Goal: Download file/media

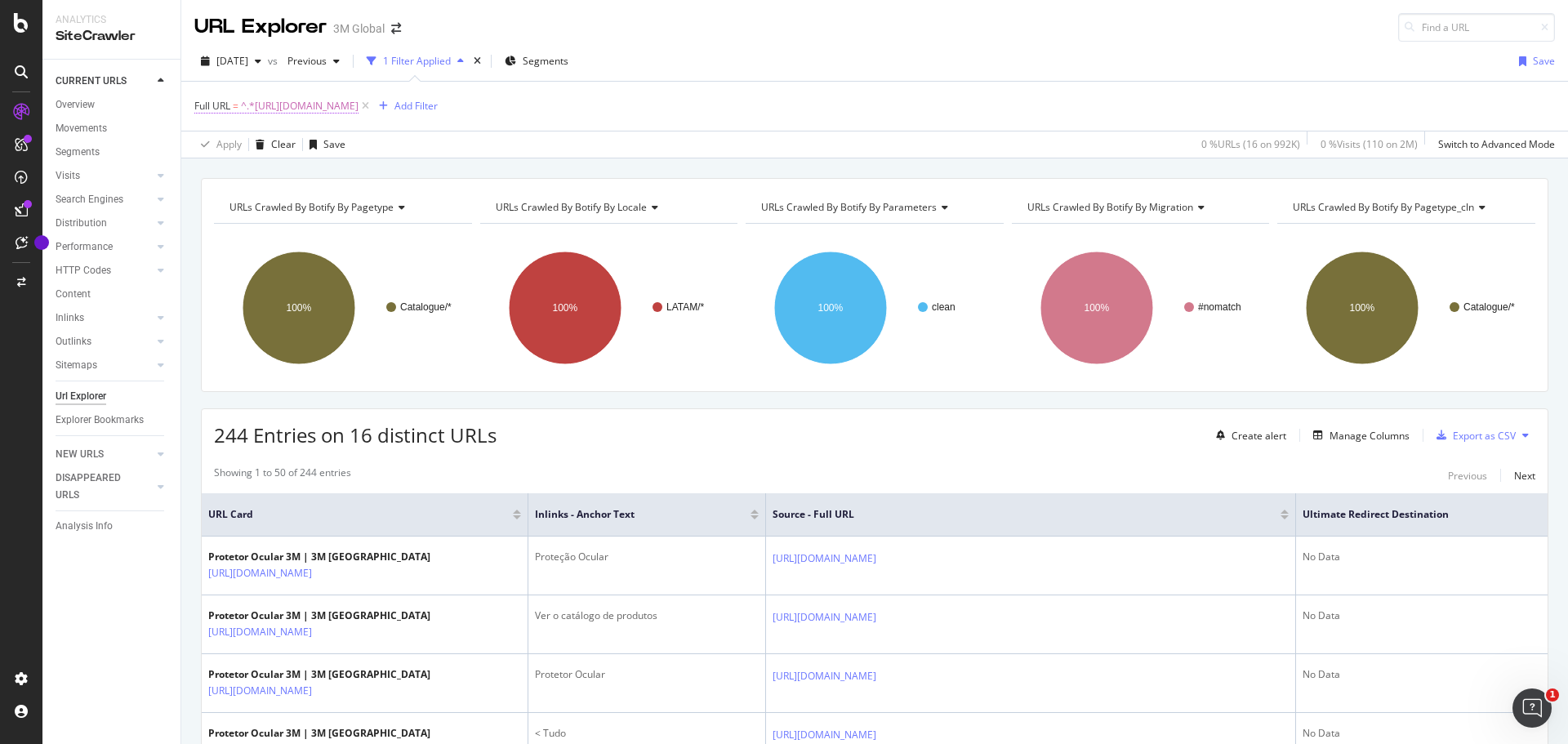
click at [359, 106] on span "^.*https://www.3m.com.br/3M/pt_BR/p/c/equipamento-protecao-individual/protetor-…" at bounding box center [300, 106] width 118 height 22
click at [298, 168] on input "https://www.3m.com.br/3M/pt_BR/p/c/equipamento-protecao-individual/protetor-ocu…" at bounding box center [286, 174] width 154 height 26
paste input "https://www.3m.com.ni/3M/es_NI/p/c/epp/proteccion-los-ojos/"
type input "https://www.3m.com.ni/3M/es_NI/p/c/epp/proteccion-los-ojos/"
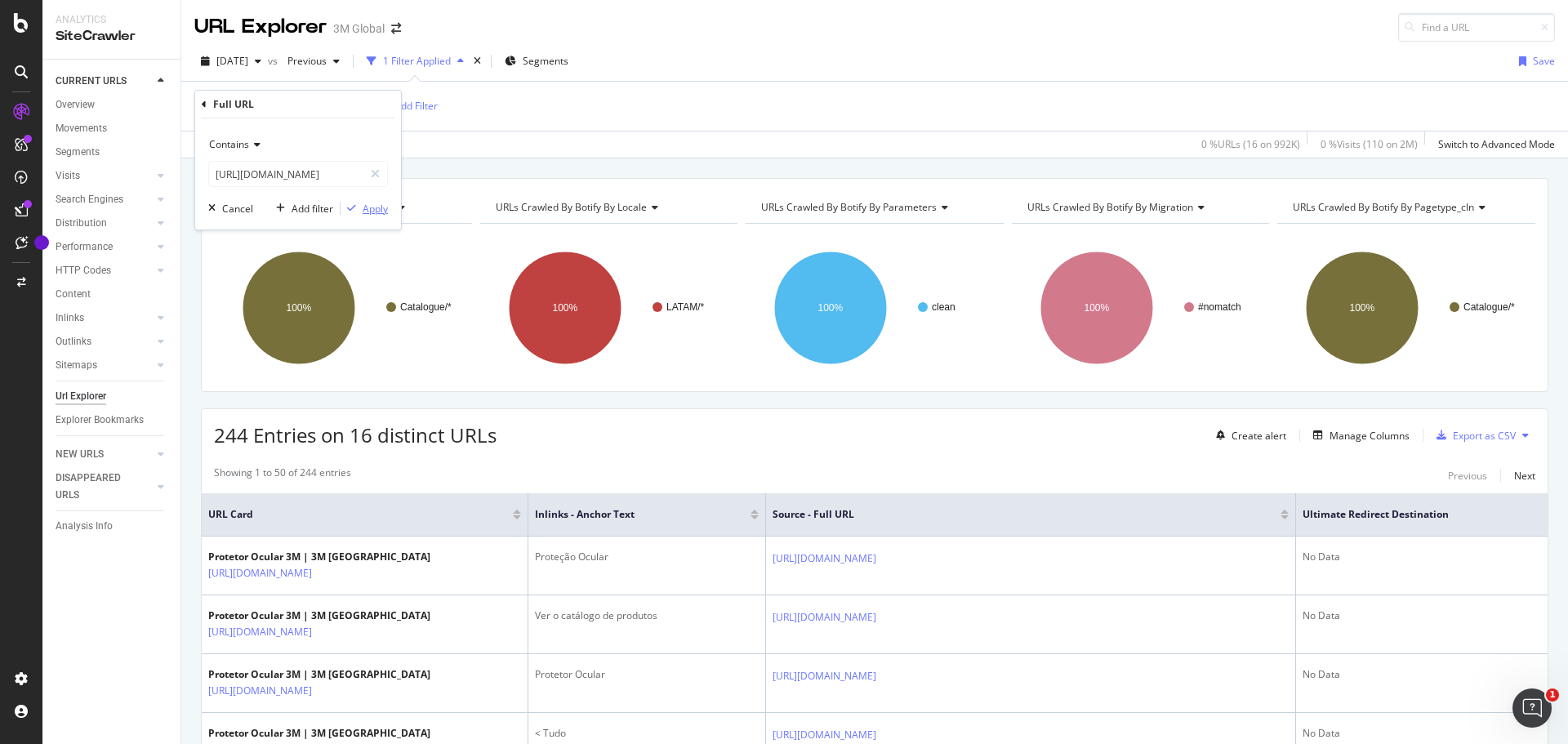
scroll to position [0, 0]
click at [373, 212] on div "Apply" at bounding box center [374, 209] width 25 height 14
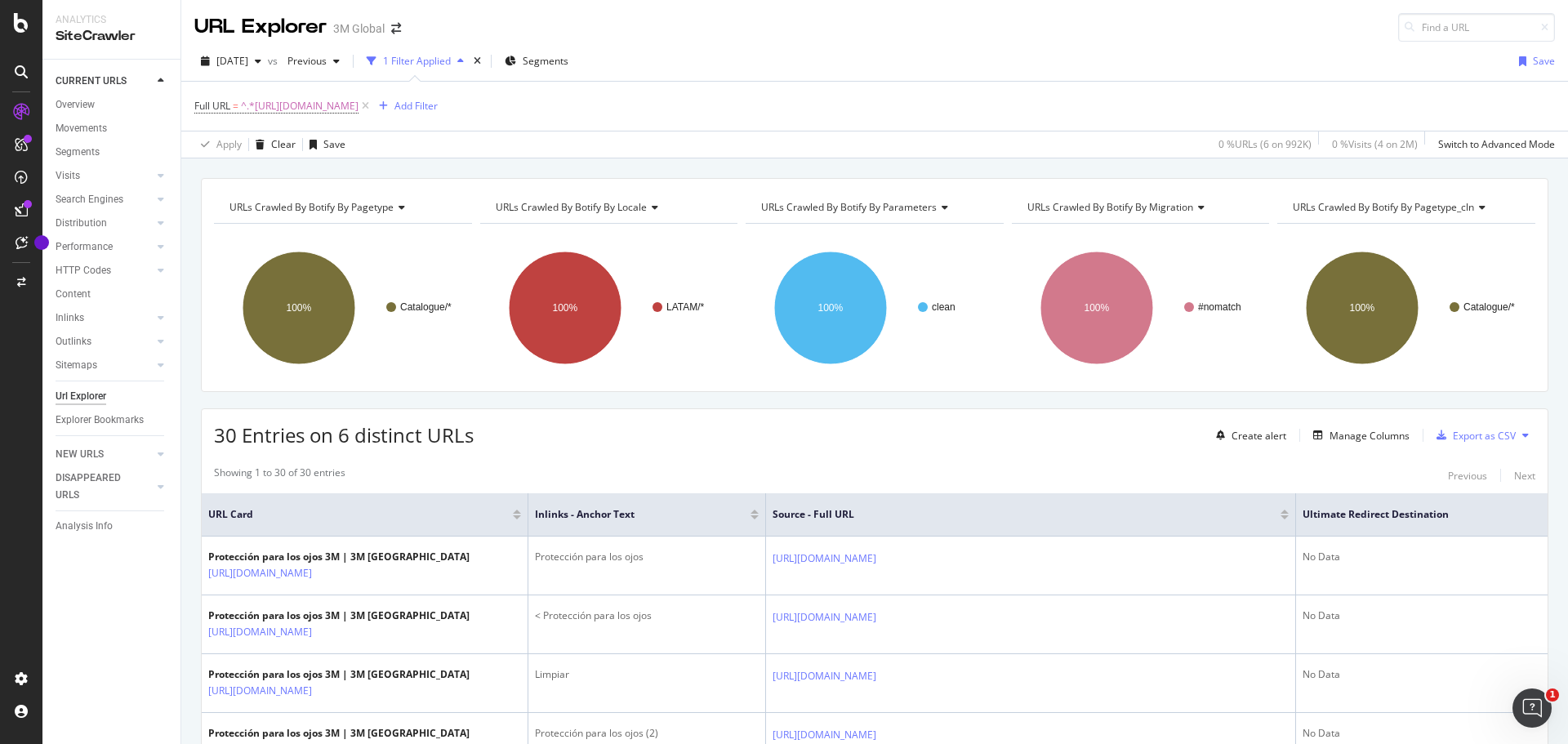
click at [745, 31] on div "URL Explorer 3M Global" at bounding box center [875, 21] width 1387 height 42
click at [791, 47] on div "2025 Sep. 7th vs Previous 1 Filter Applied Segments Save Full URL = ^.*https://…" at bounding box center [875, 100] width 1387 height 117
click at [1458, 434] on div "Export as CSV" at bounding box center [1484, 435] width 63 height 14
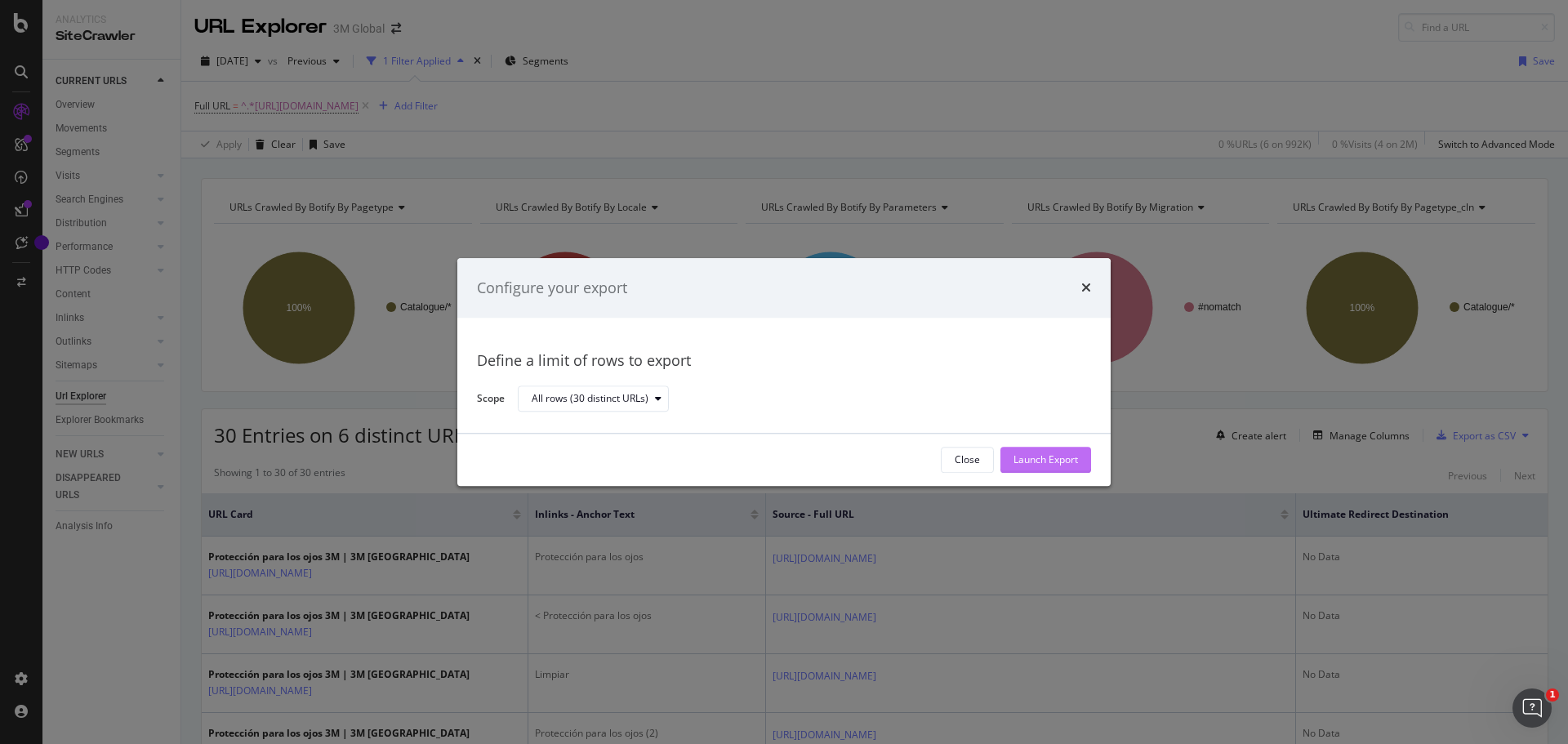
click at [1042, 459] on div "Launch Export" at bounding box center [1046, 460] width 65 height 14
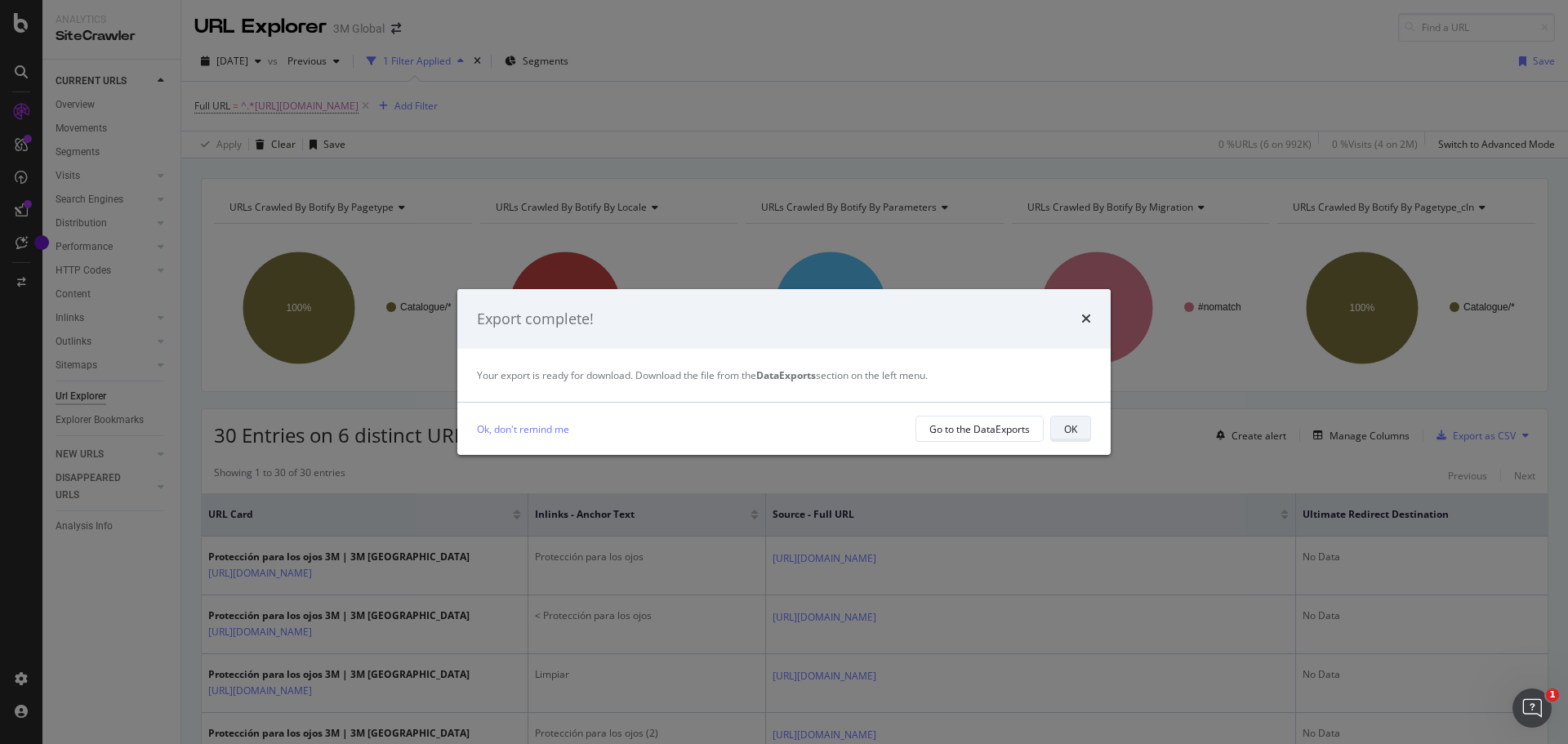
click at [1074, 428] on div "OK" at bounding box center [1071, 429] width 13 height 14
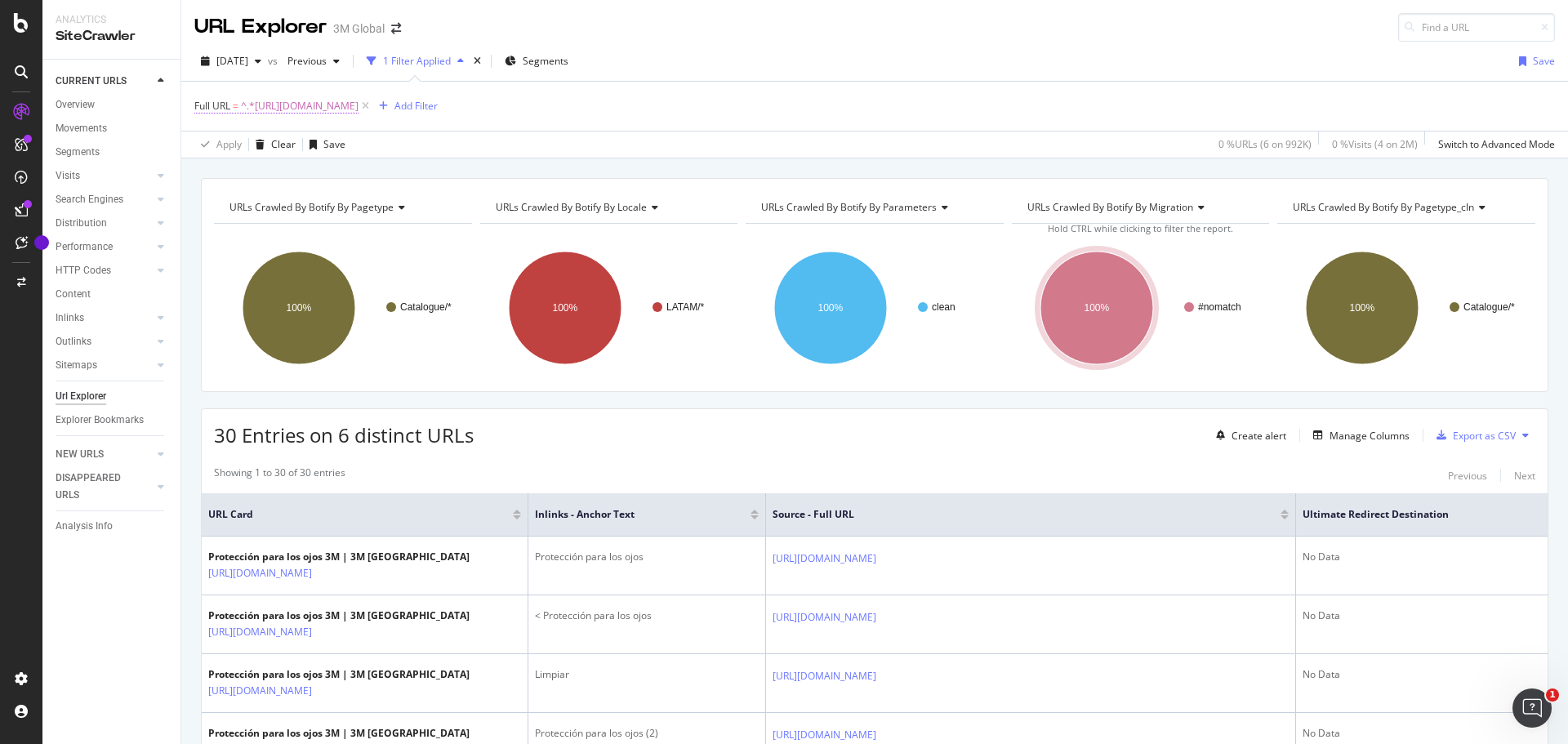
click at [359, 105] on span "^.*https://www.3m.com.ni/3M/es_NI/p/c/epp/proteccion-los-ojos/.*$" at bounding box center [300, 106] width 118 height 22
click at [287, 170] on input "https://www.3m.com.ni/3M/es_NI/p/c/epp/proteccion-los-ojos/" at bounding box center [286, 174] width 154 height 26
click at [287, 169] on input "https://www.3m.com.ni/3M/es_NI/p/c/epp/proteccion-los-ojos/" at bounding box center [286, 174] width 154 height 26
paste input "https://www.3m.co.cr/3M/es_CR/p/c/epp/proteccion-los-ojos/"
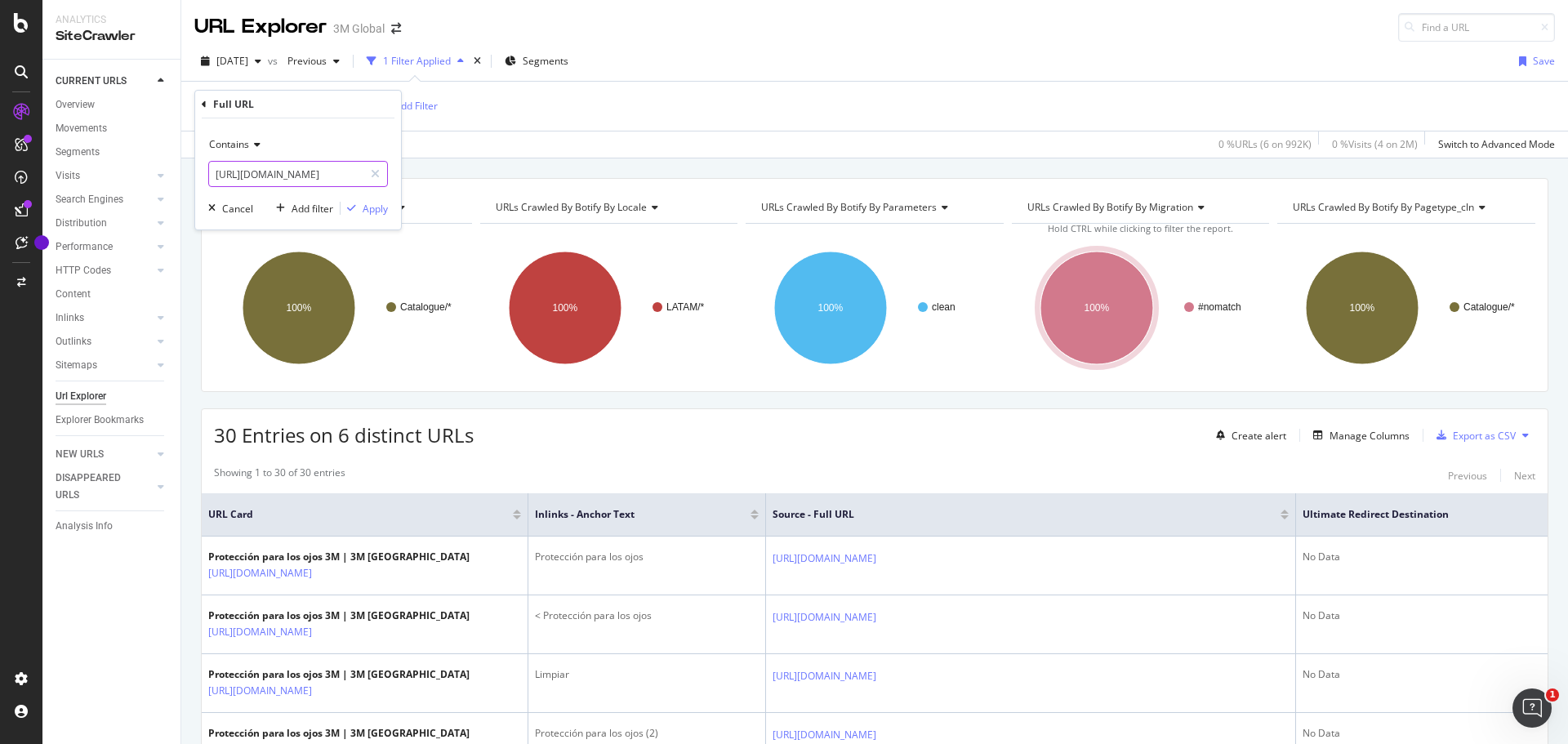
scroll to position [0, 138]
type input "https://www.3m.co.cr/3M/es_CR/p/c/epp/proteccion-los-ojos/"
click at [366, 209] on div "Apply" at bounding box center [374, 209] width 25 height 14
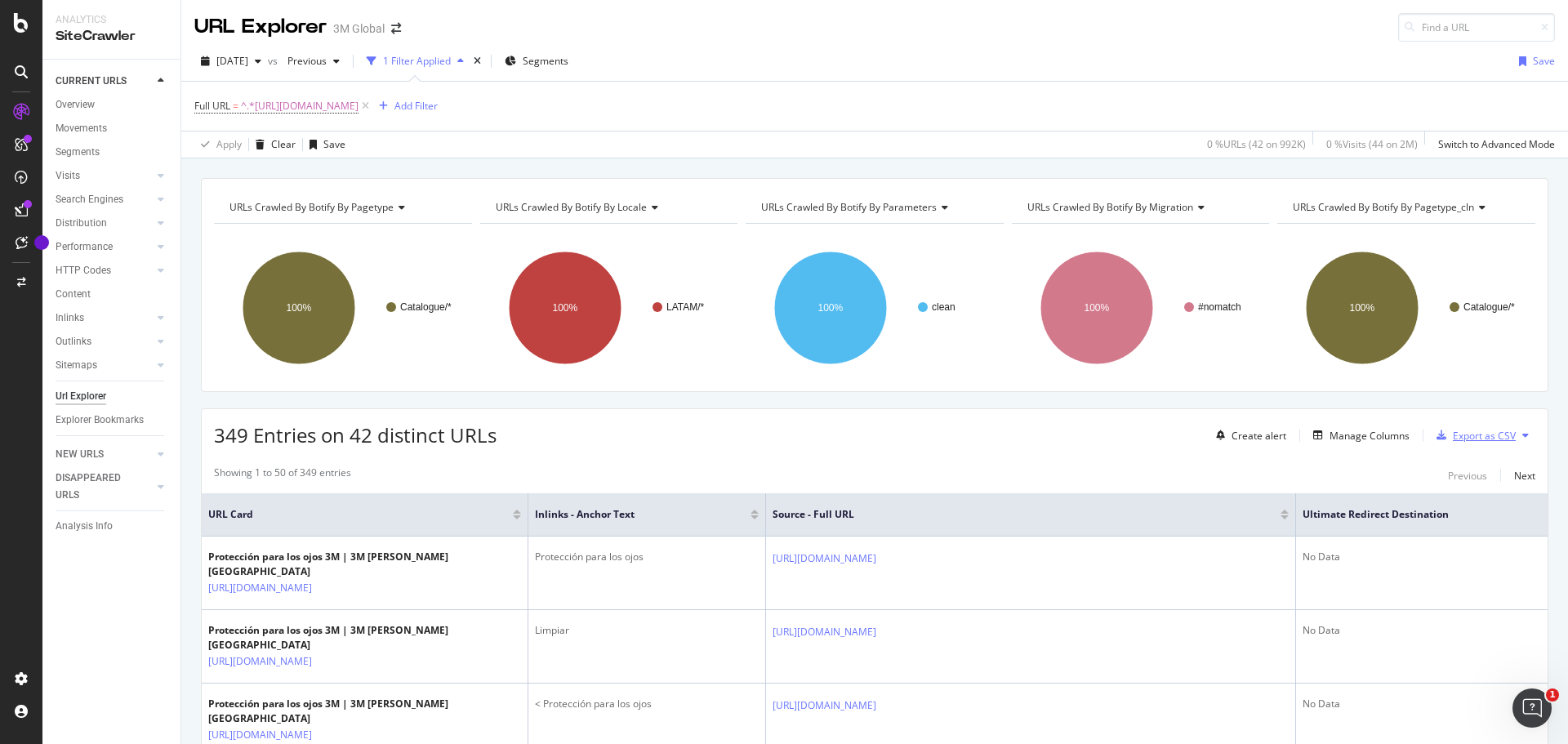
click at [1479, 432] on div "Export as CSV" at bounding box center [1484, 435] width 63 height 14
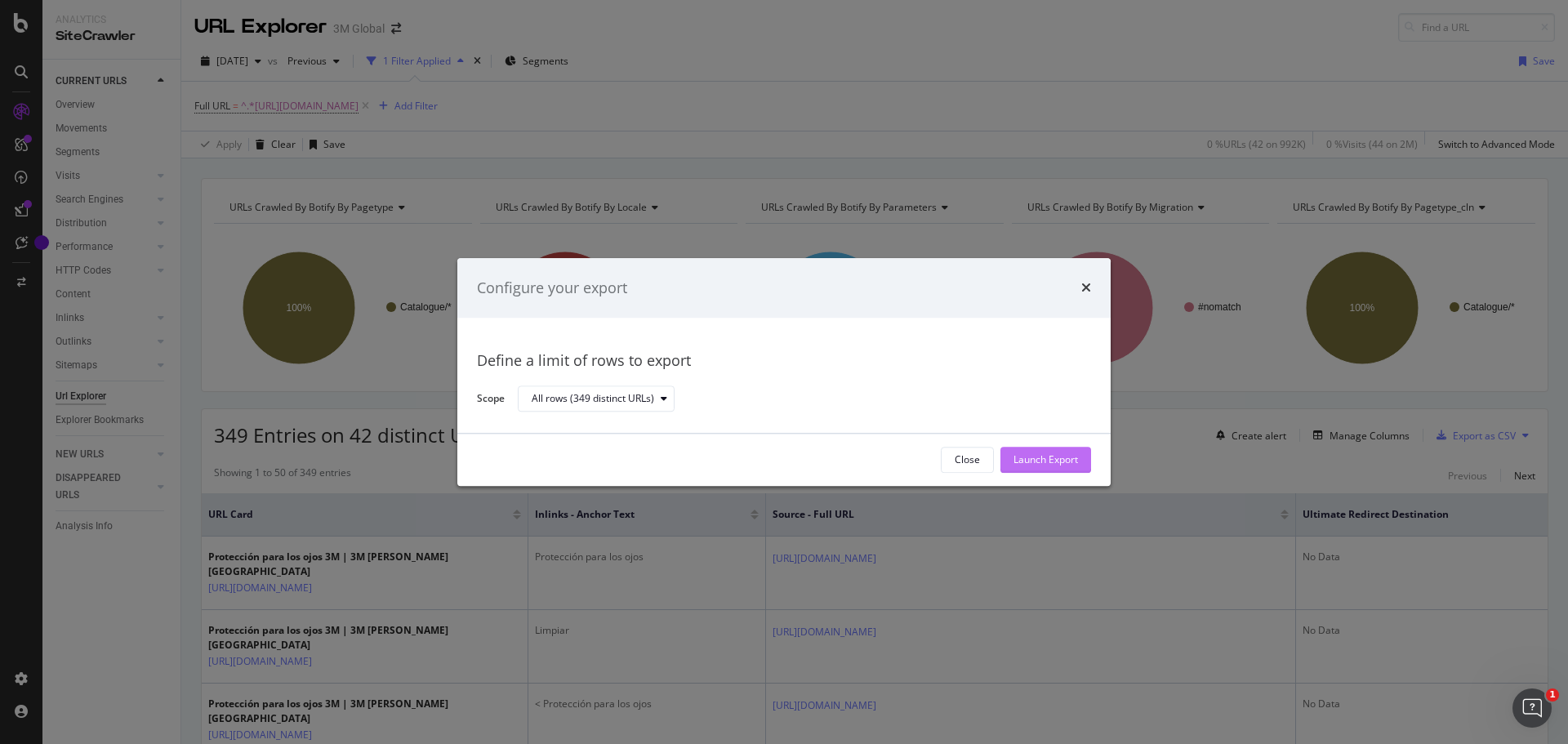
click at [1068, 459] on div "Launch Export" at bounding box center [1046, 460] width 65 height 14
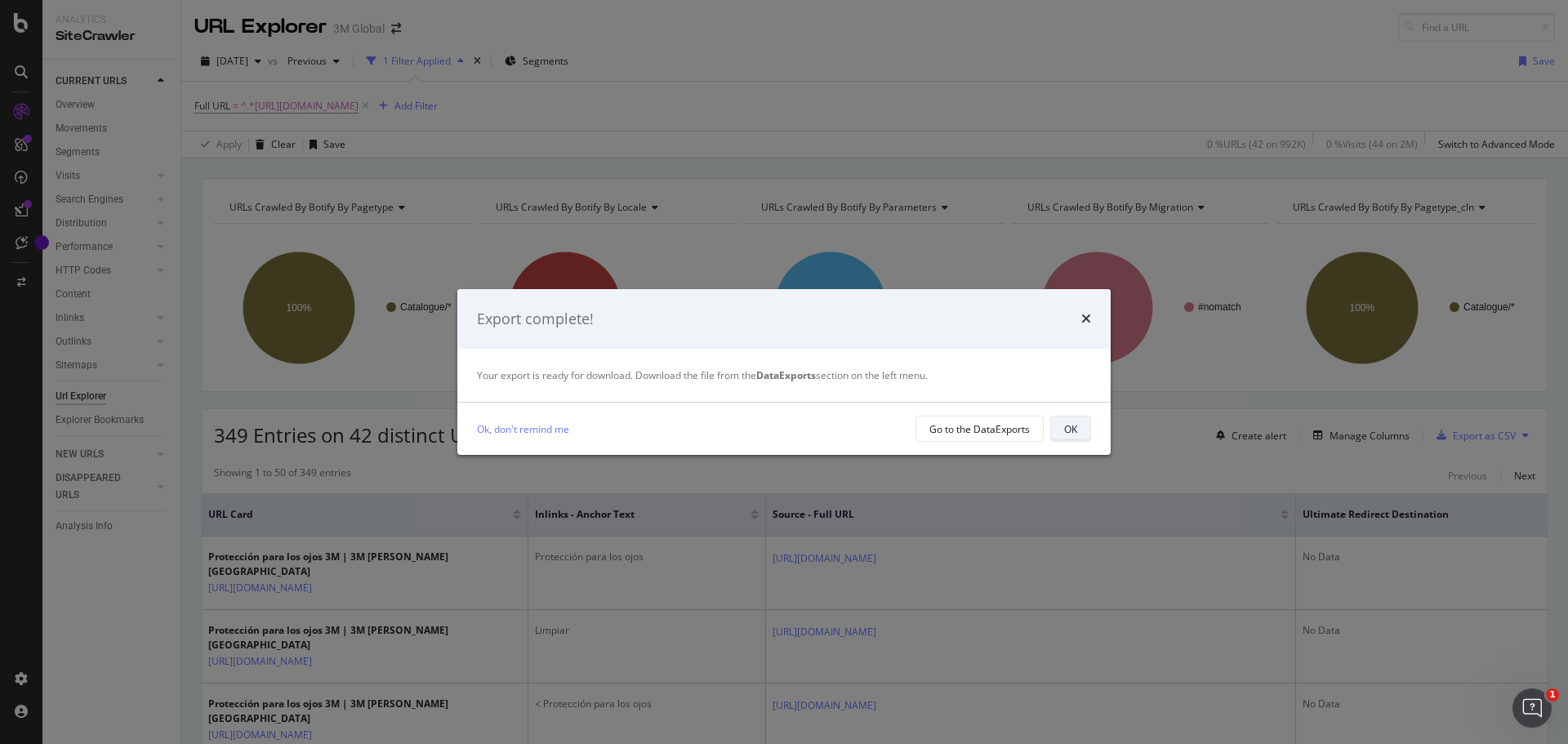
click at [1065, 428] on div "OK" at bounding box center [1071, 429] width 13 height 14
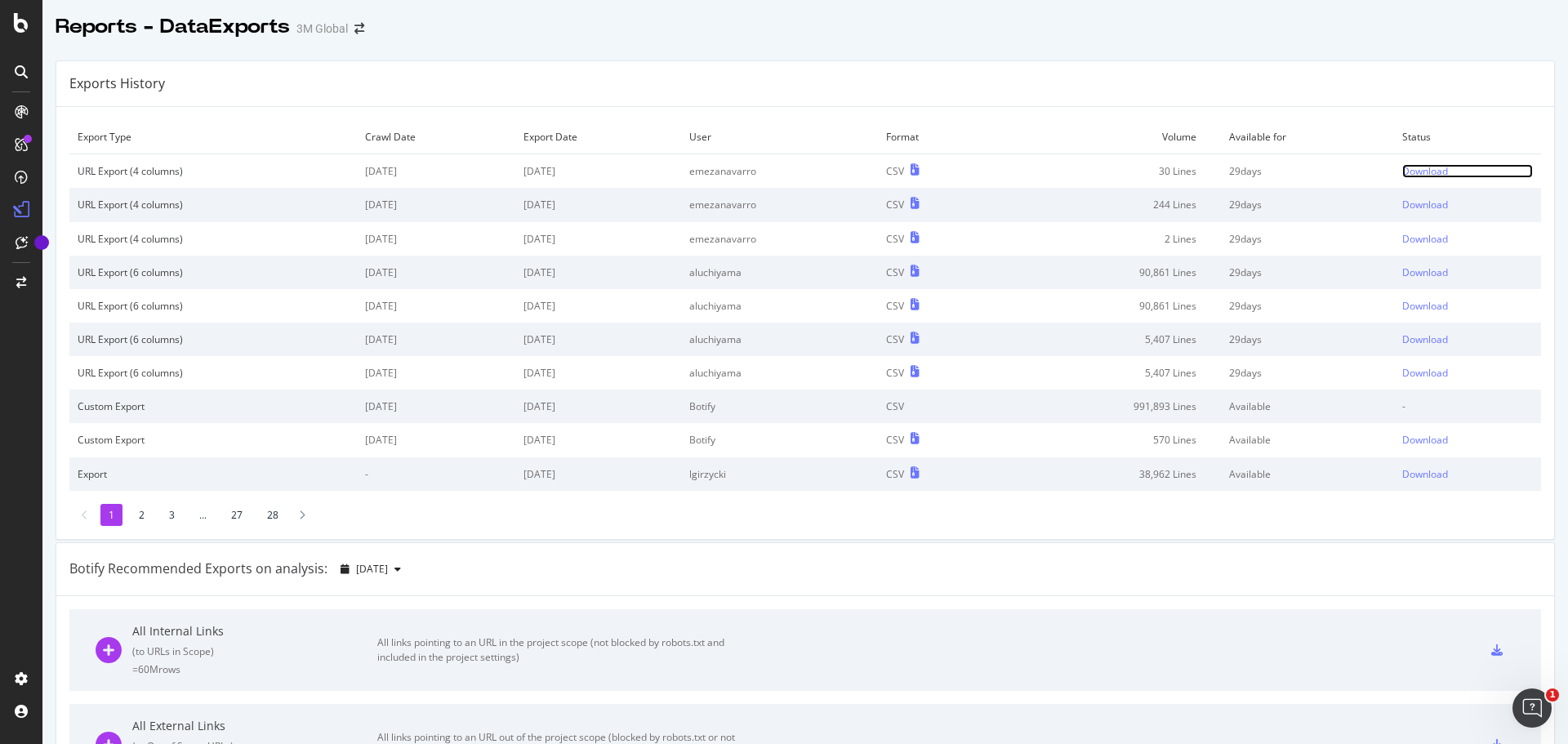
click at [1410, 172] on div "Download" at bounding box center [1425, 170] width 46 height 14
click at [1404, 174] on div "Download" at bounding box center [1425, 170] width 46 height 14
